Goal: Find contact information: Obtain details needed to contact an individual or organization

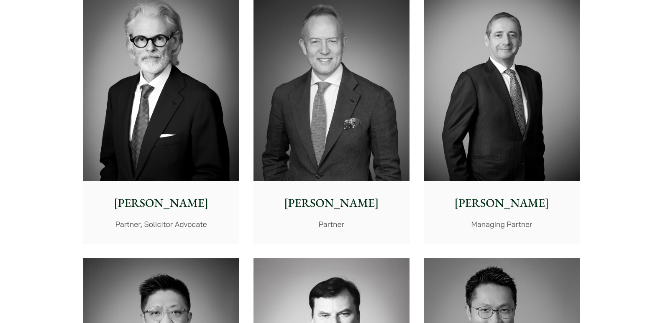
scroll to position [3961, 0]
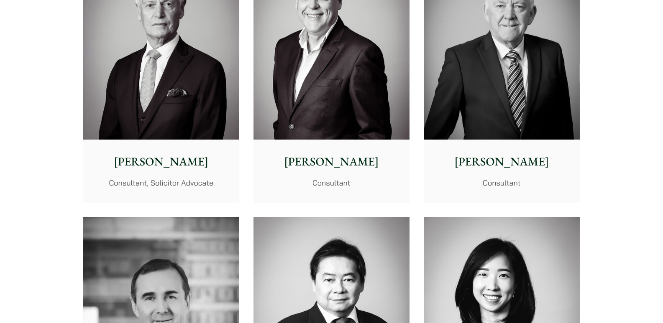
click at [504, 166] on p "[PERSON_NAME]" at bounding box center [501, 162] width 143 height 18
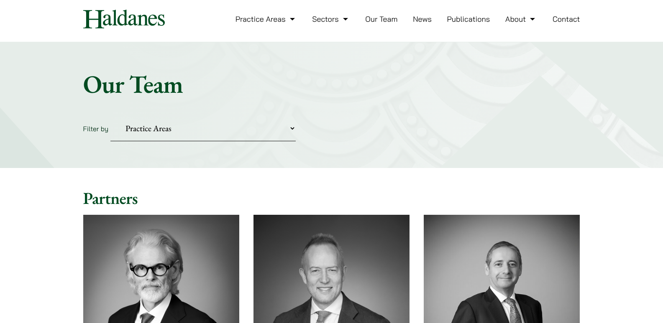
scroll to position [0, 0]
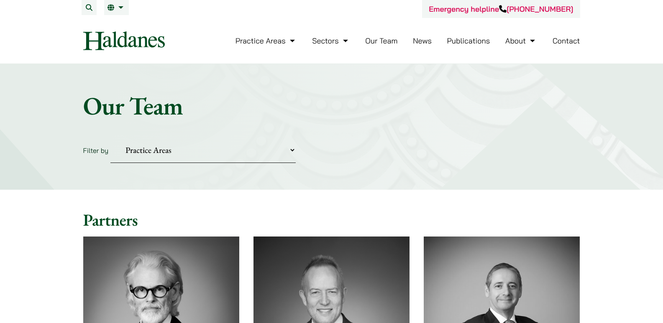
click at [183, 156] on select "Practice Areas Antitrust and Competition Civil Litigation & Dispute Resolution …" at bounding box center [202, 151] width 185 height 26
click at [370, 156] on form "Filter by Practice Areas Antitrust and Competition Civil Litigation & Dispute R…" at bounding box center [331, 151] width 497 height 26
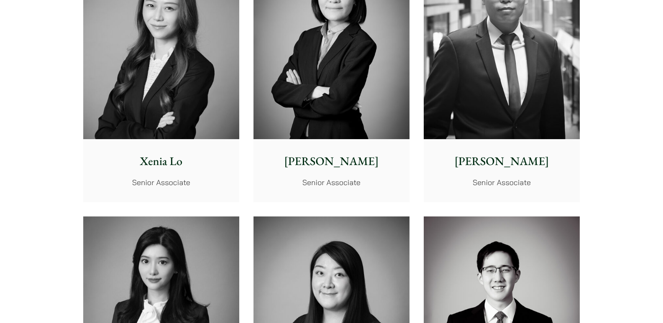
scroll to position [837, 0]
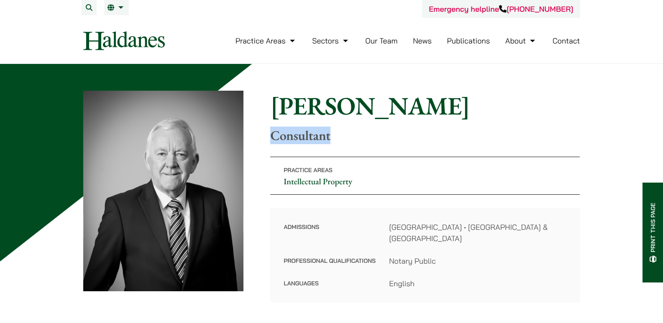
drag, startPoint x: 264, startPoint y: 136, endPoint x: 330, endPoint y: 136, distance: 65.7
click at [330, 136] on div "Home » Lawyers » Tim Hancock Tim Hancock Consultant Practice Areas Intellectual…" at bounding box center [331, 197] width 497 height 212
copy p "Consultant"
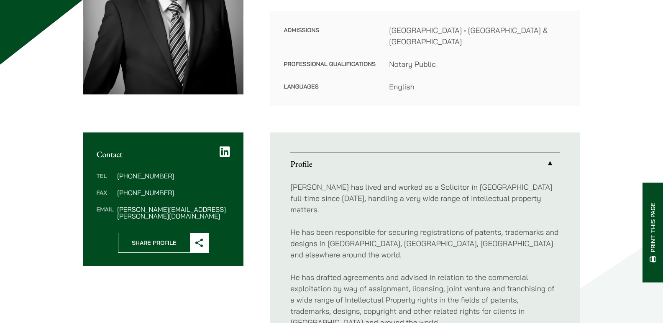
scroll to position [209, 0]
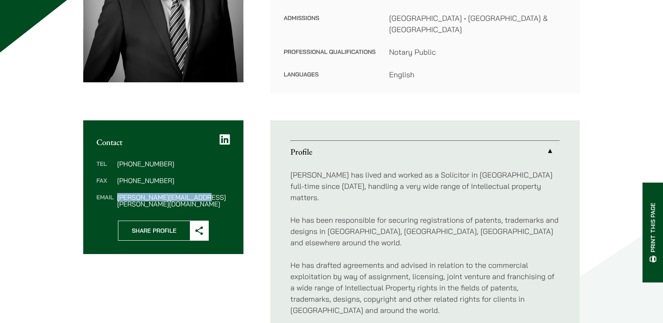
drag, startPoint x: 207, startPoint y: 188, endPoint x: 260, endPoint y: 236, distance: 71.3
click at [117, 194] on dd "tim.hancock@haldanes.com" at bounding box center [173, 200] width 113 height 13
copy dd "tim.hancock@haldanes.com"
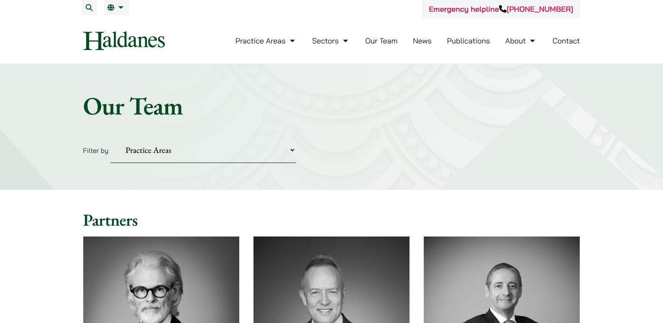
click at [187, 153] on select "Practice Areas Antitrust and Competition Civil Litigation & Dispute Resolution …" at bounding box center [202, 151] width 185 height 26
click at [110, 138] on select "Practice Areas Antitrust and Competition Civil Litigation & Dispute Resolution …" at bounding box center [202, 151] width 185 height 26
click at [207, 151] on select "Practice Areas Antitrust and Competition Civil Litigation & Dispute Resolution …" at bounding box center [202, 151] width 185 height 26
click at [110, 138] on select "Practice Areas Antitrust and Competition Civil Litigation & Dispute Resolution …" at bounding box center [202, 151] width 185 height 26
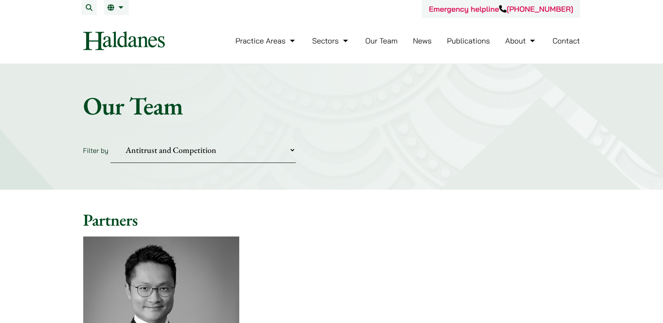
click at [195, 150] on select "Practice Areas Antitrust and Competition Civil Litigation & Dispute Resolution …" at bounding box center [202, 151] width 185 height 26
drag, startPoint x: 300, startPoint y: 220, endPoint x: 301, endPoint y: 216, distance: 4.4
click at [301, 217] on h2 "Partners" at bounding box center [331, 220] width 497 height 20
click at [199, 158] on select "Practice Areas Antitrust and Competition Civil Litigation & Dispute Resolution …" at bounding box center [202, 151] width 185 height 26
select select "0"
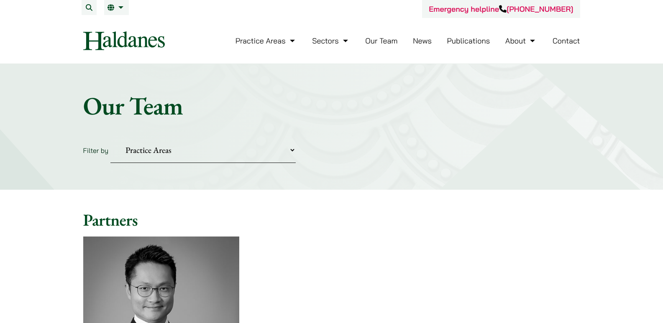
click at [110, 138] on select "Practice Areas Antitrust and Competition Civil Litigation & Dispute Resolution …" at bounding box center [202, 151] width 185 height 26
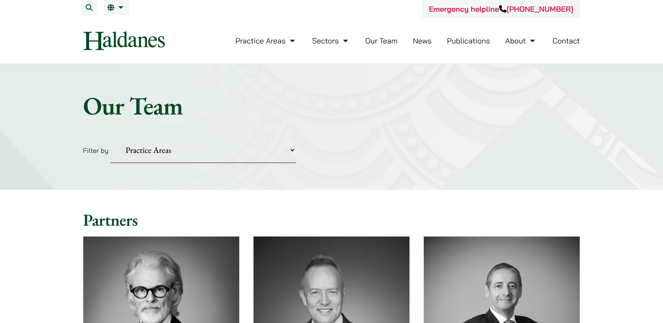
click at [399, 169] on div "Home » Lawyers Our Team Filter by Practice Areas Antitrust and Competition Civi…" at bounding box center [331, 127] width 663 height 126
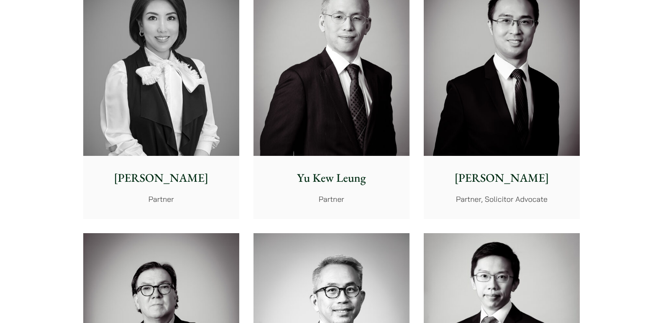
scroll to position [795, 0]
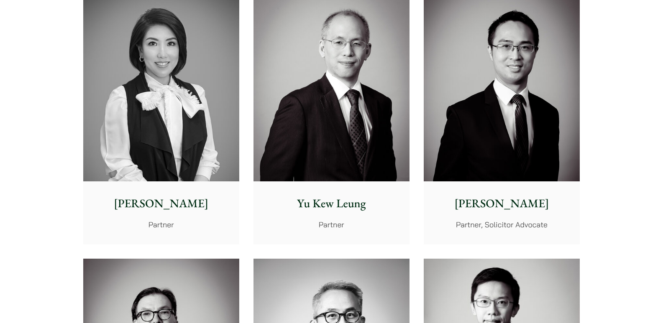
click at [340, 203] on p "Yu Kew Leung" at bounding box center [331, 204] width 143 height 18
